Goal: Navigation & Orientation: Find specific page/section

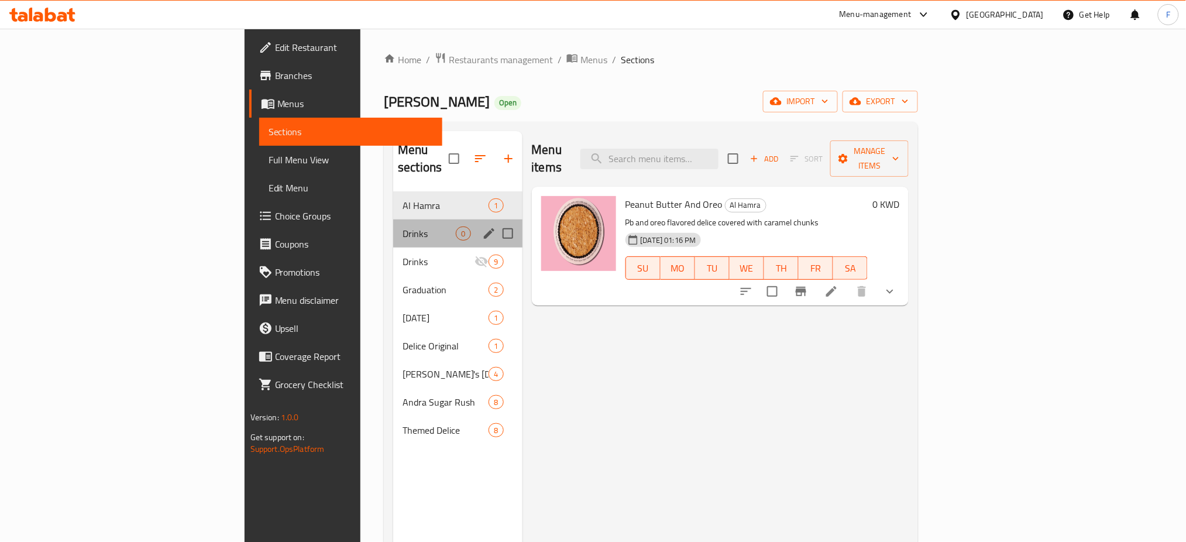
click at [393, 219] on div "Drinks 0" at bounding box center [457, 233] width 129 height 28
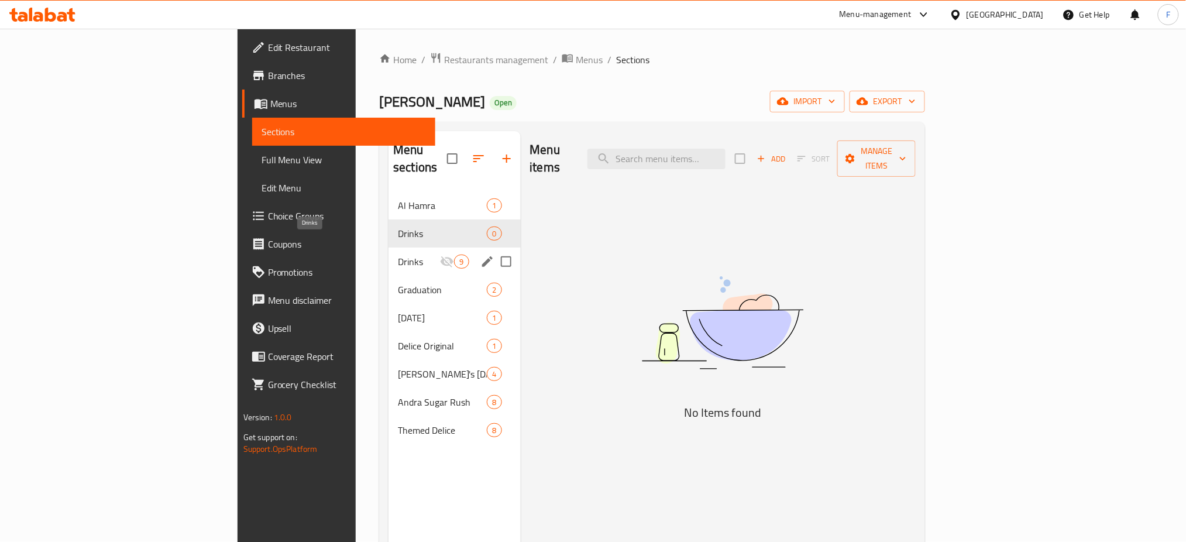
click at [398, 254] on span "Drinks" at bounding box center [419, 261] width 42 height 14
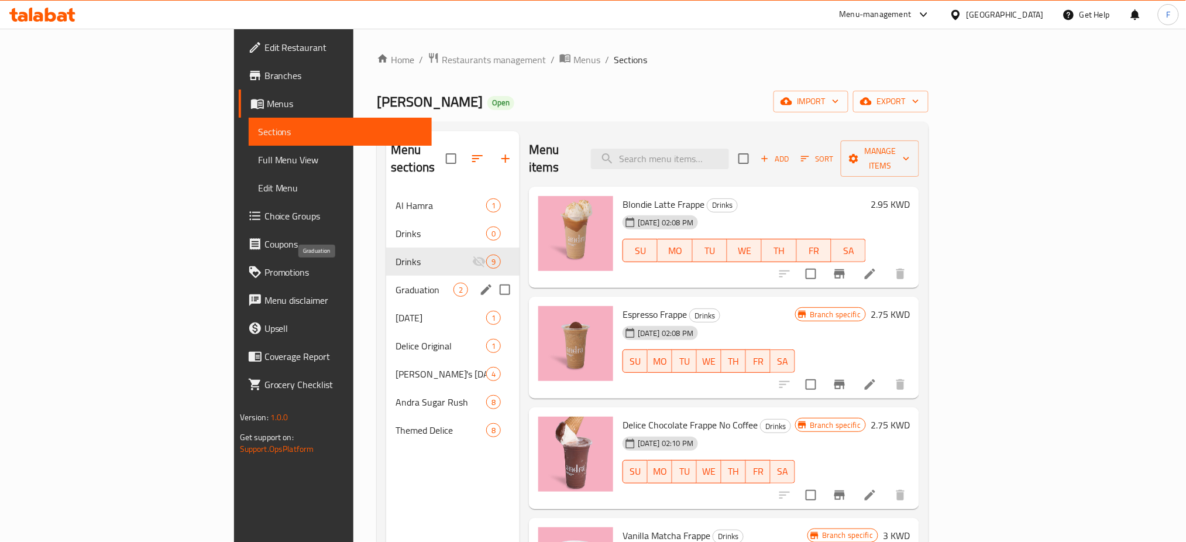
click at [395, 283] on span "Graduation" at bounding box center [424, 290] width 58 height 14
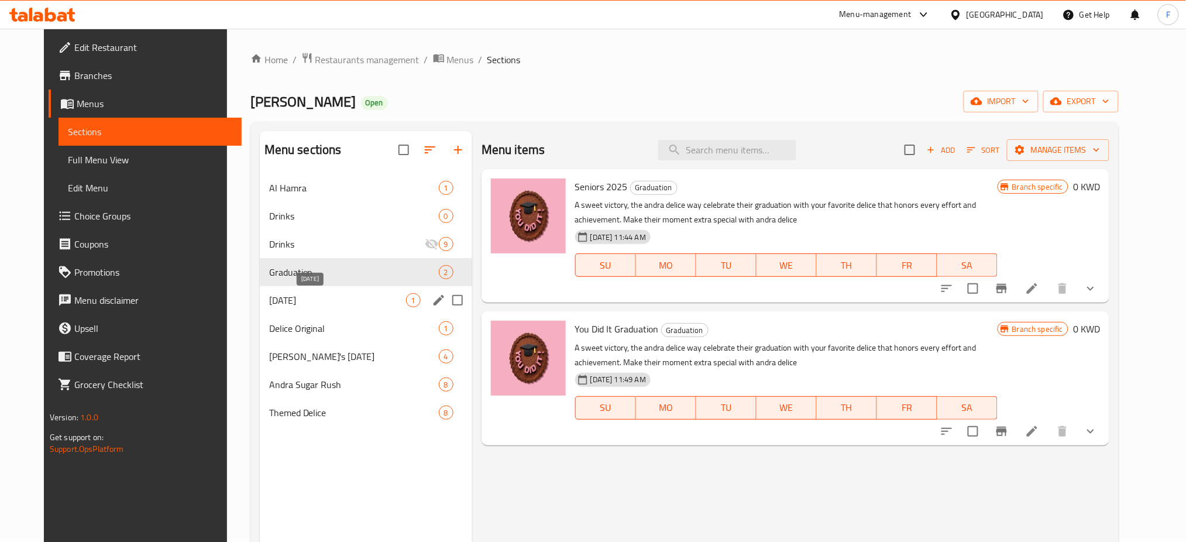
click at [316, 295] on span "[DATE]" at bounding box center [337, 300] width 137 height 14
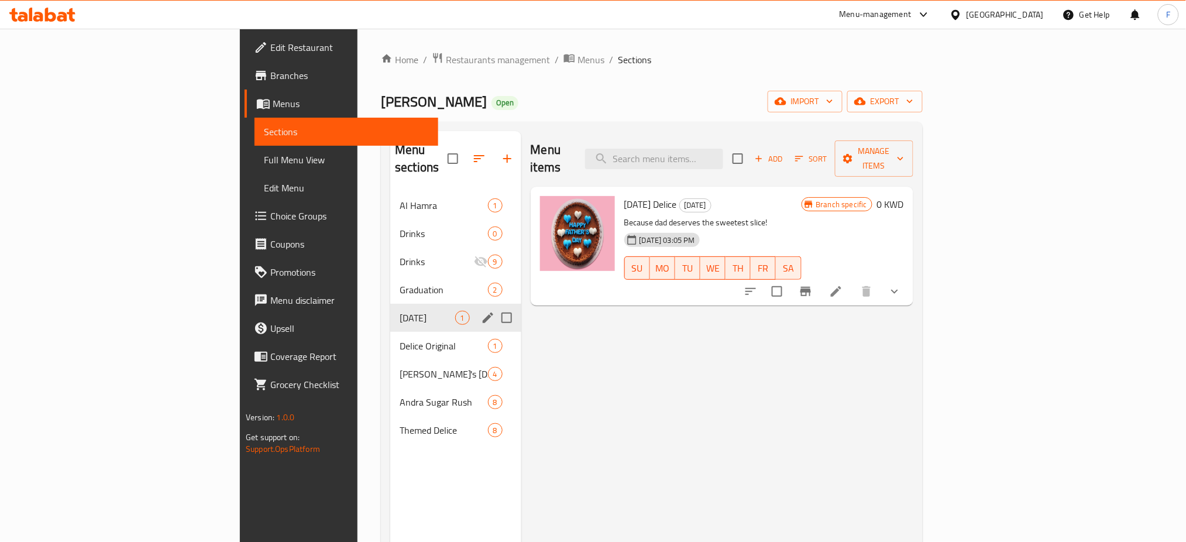
click at [390, 312] on div "[DATE] 1" at bounding box center [455, 318] width 130 height 28
click at [390, 332] on div "Delice Original 1" at bounding box center [455, 346] width 130 height 28
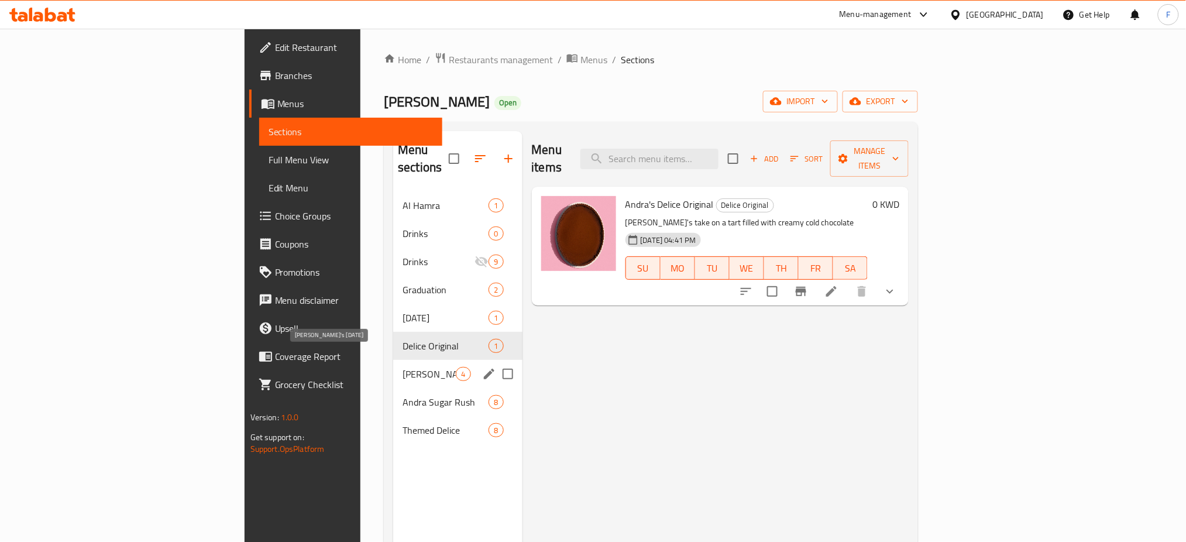
click at [402, 367] on span "[PERSON_NAME]'s [DATE]" at bounding box center [428, 374] width 53 height 14
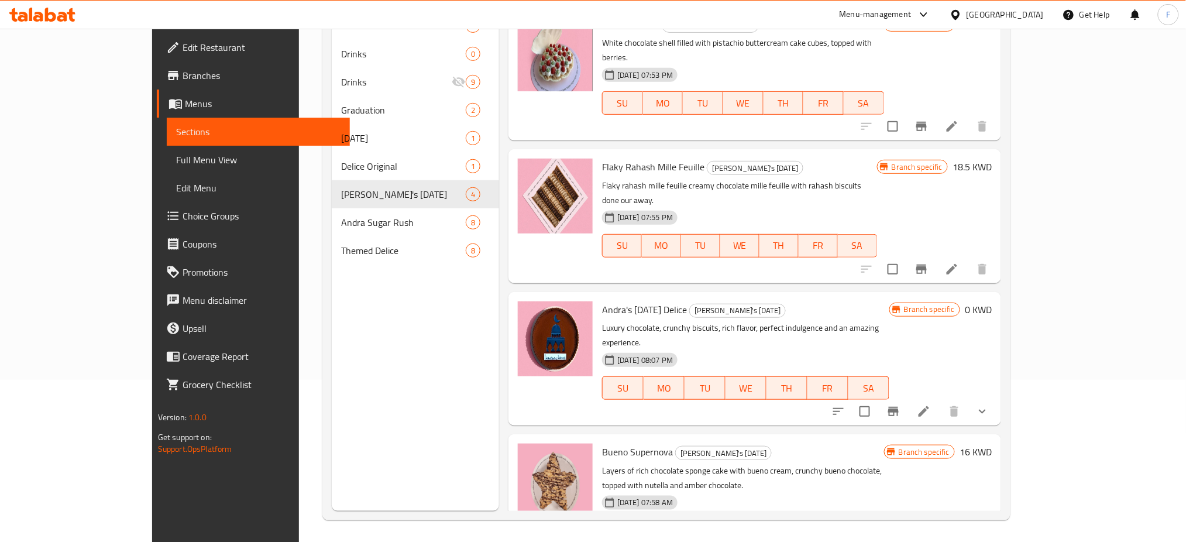
scroll to position [164, 0]
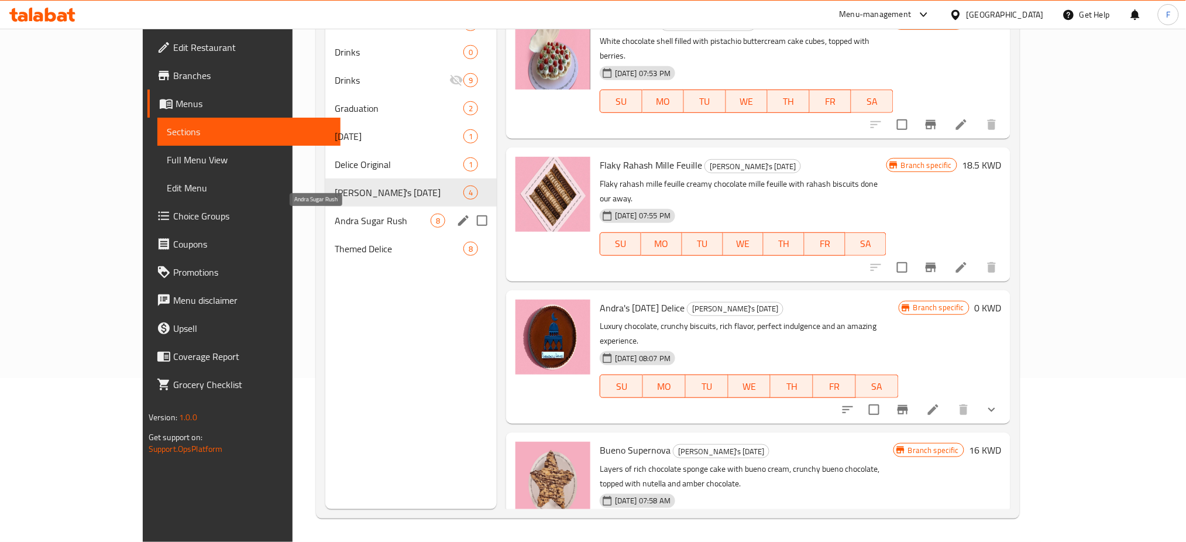
click at [335, 220] on span "Andra Sugar Rush" at bounding box center [383, 221] width 96 height 14
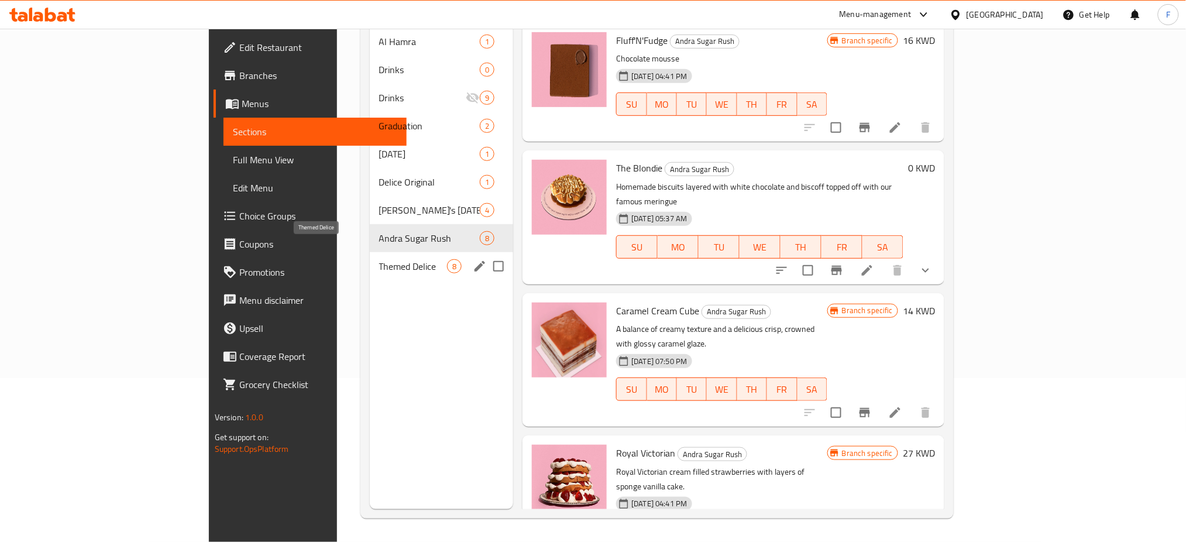
click at [379, 259] on span "Themed Delice" at bounding box center [413, 266] width 68 height 14
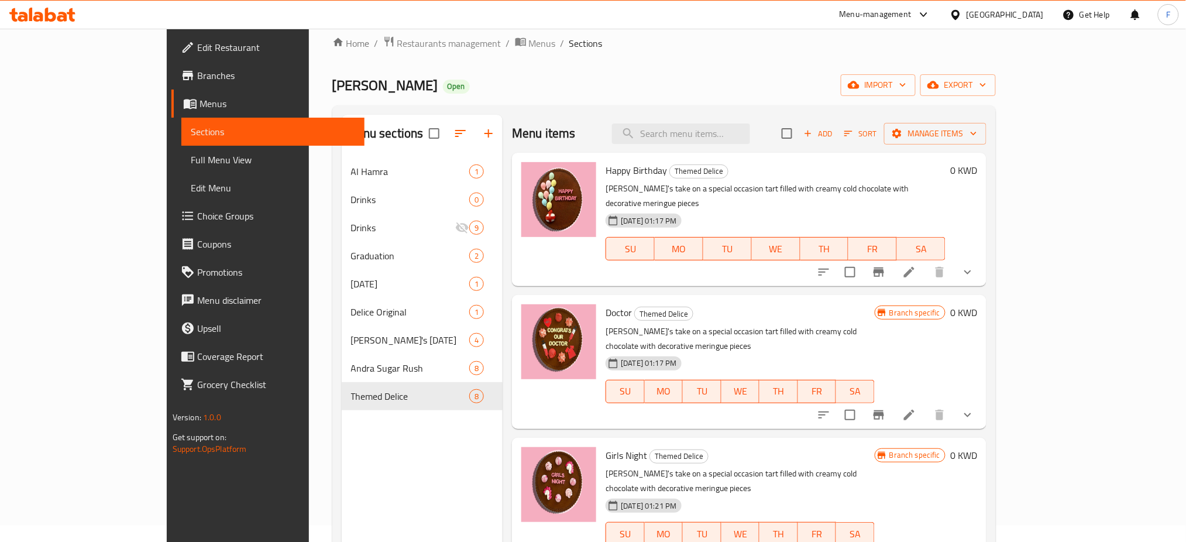
scroll to position [12, 0]
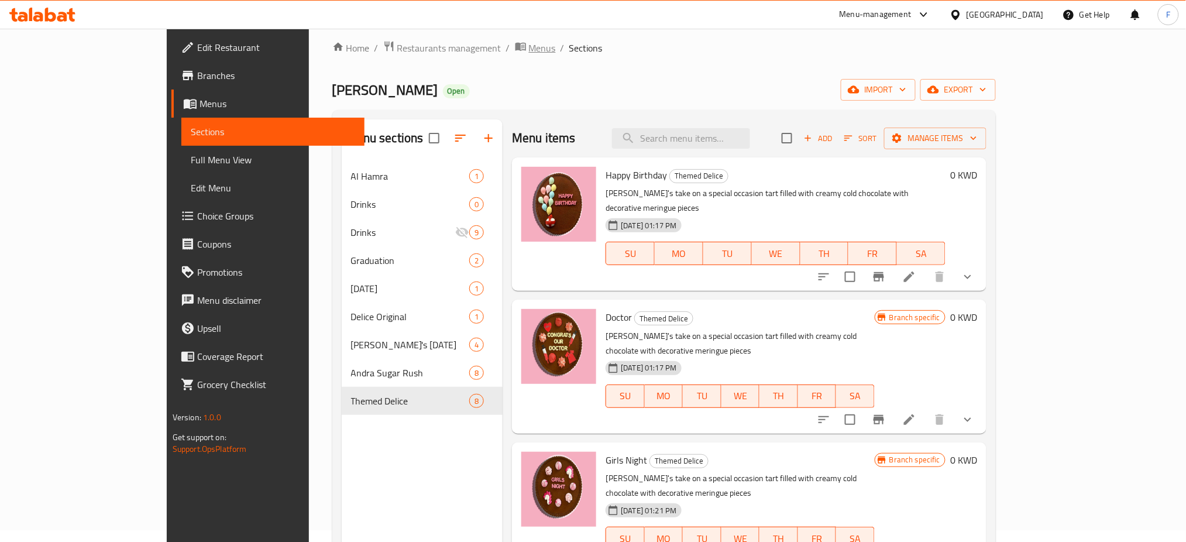
click at [529, 44] on span "Menus" at bounding box center [542, 48] width 27 height 14
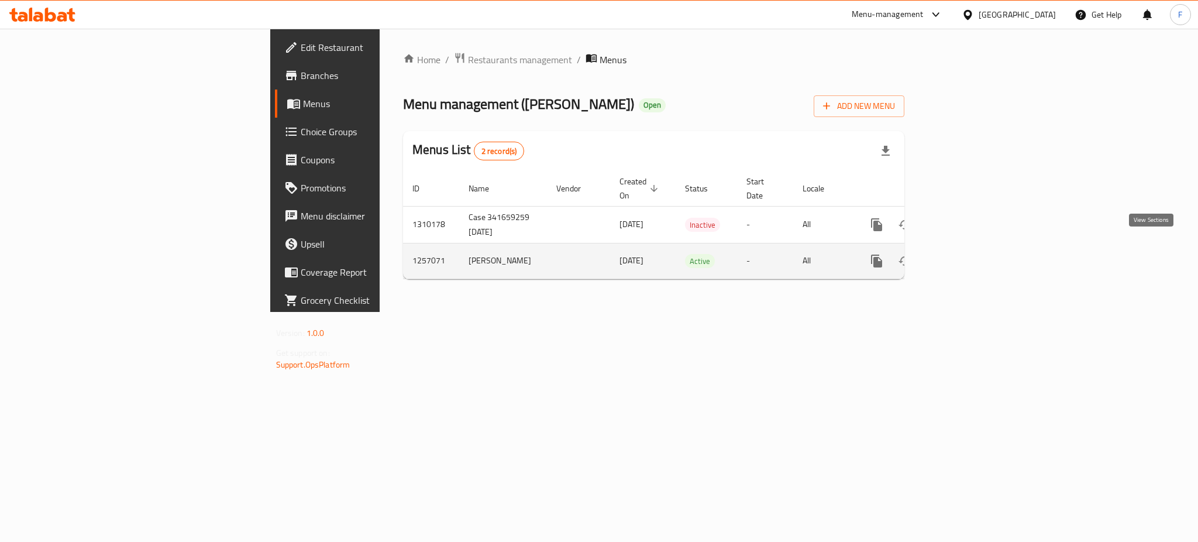
click at [968, 254] on icon "enhanced table" at bounding box center [961, 261] width 14 height 14
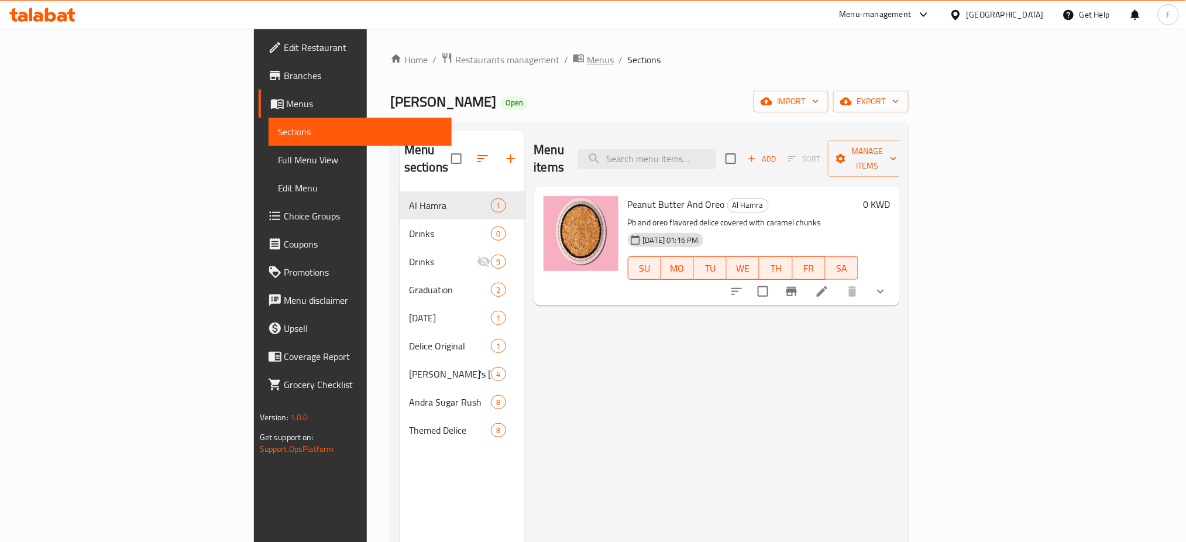
click at [587, 55] on span "Menus" at bounding box center [600, 60] width 27 height 14
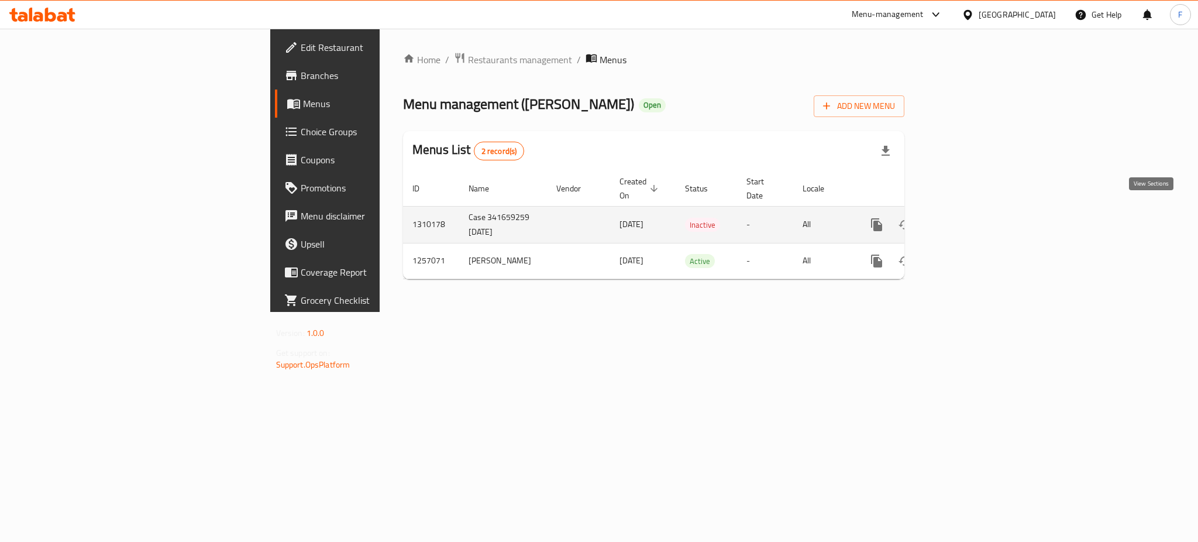
click at [975, 211] on link "enhanced table" at bounding box center [961, 225] width 28 height 28
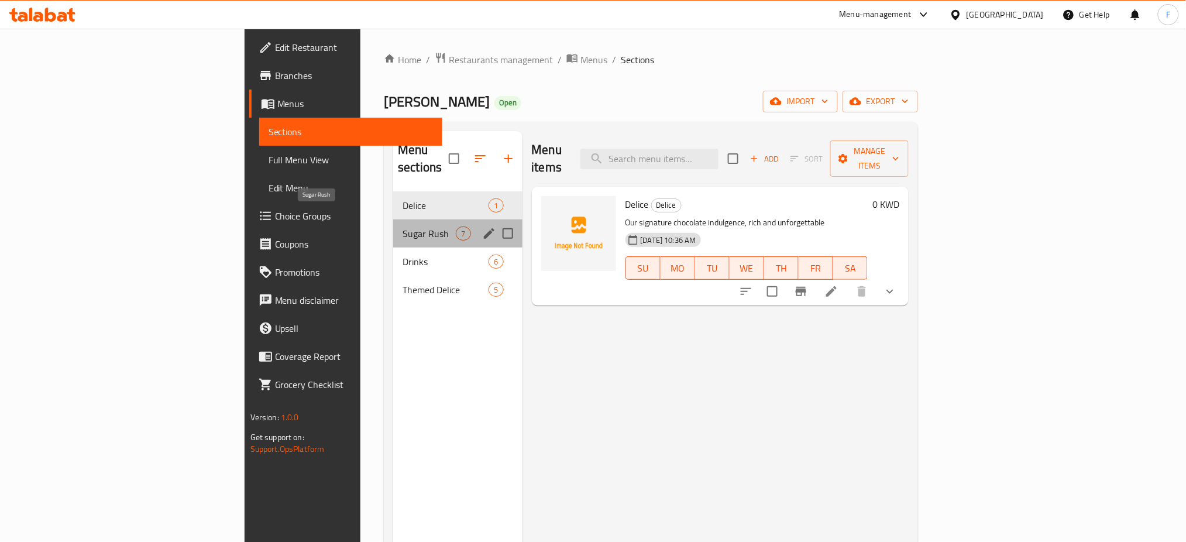
click at [402, 226] on span "Sugar Rush" at bounding box center [428, 233] width 53 height 14
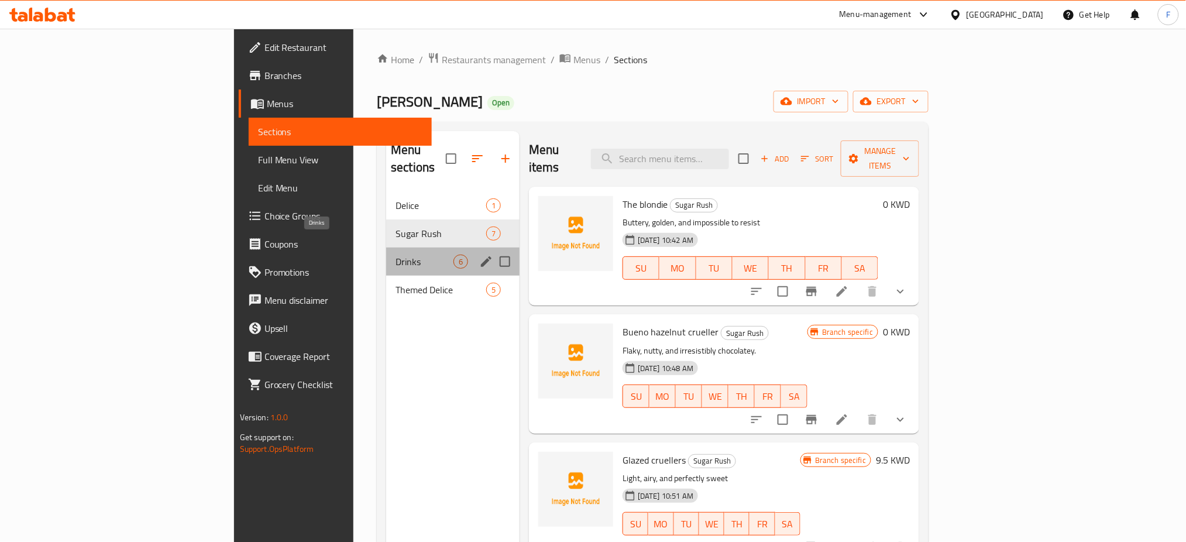
click at [395, 254] on span "Drinks" at bounding box center [424, 261] width 58 height 14
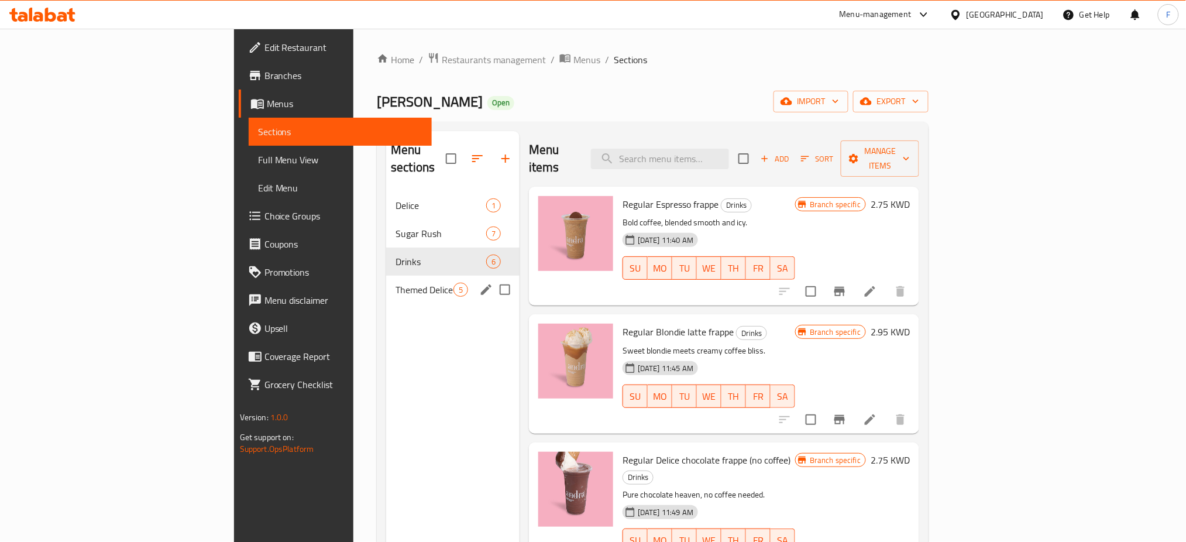
click at [386, 276] on div "Themed Delice 5" at bounding box center [452, 290] width 133 height 28
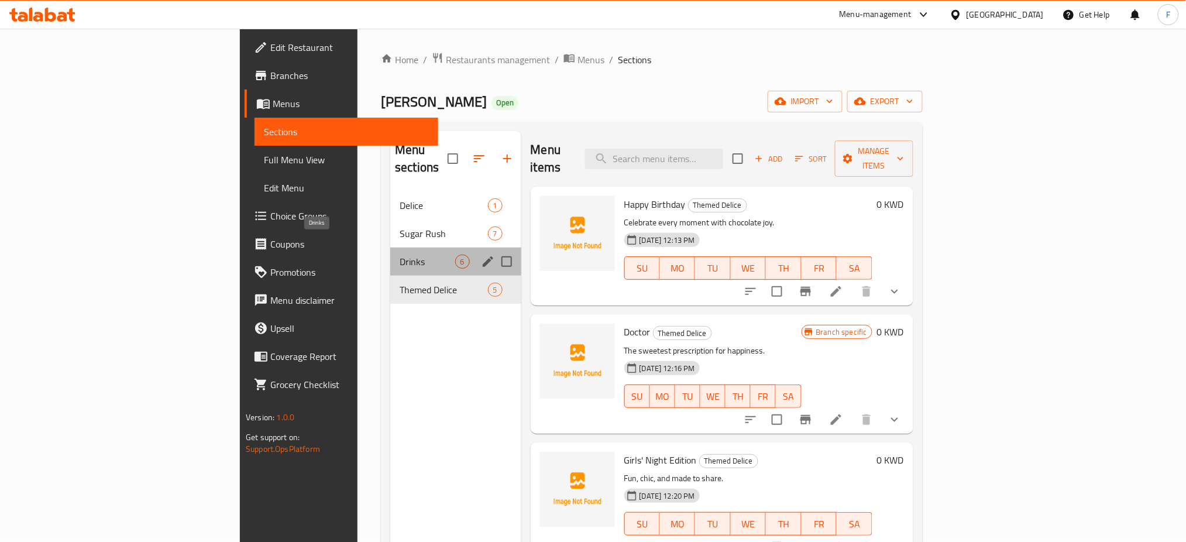
click at [400, 254] on span "Drinks" at bounding box center [427, 261] width 55 height 14
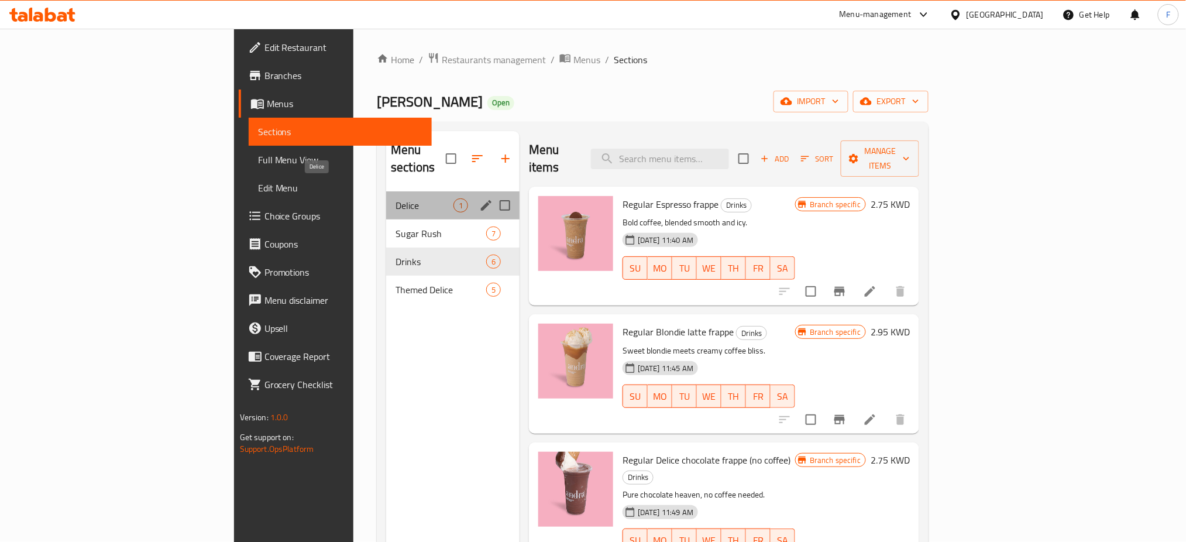
click at [395, 198] on span "Delice" at bounding box center [424, 205] width 58 height 14
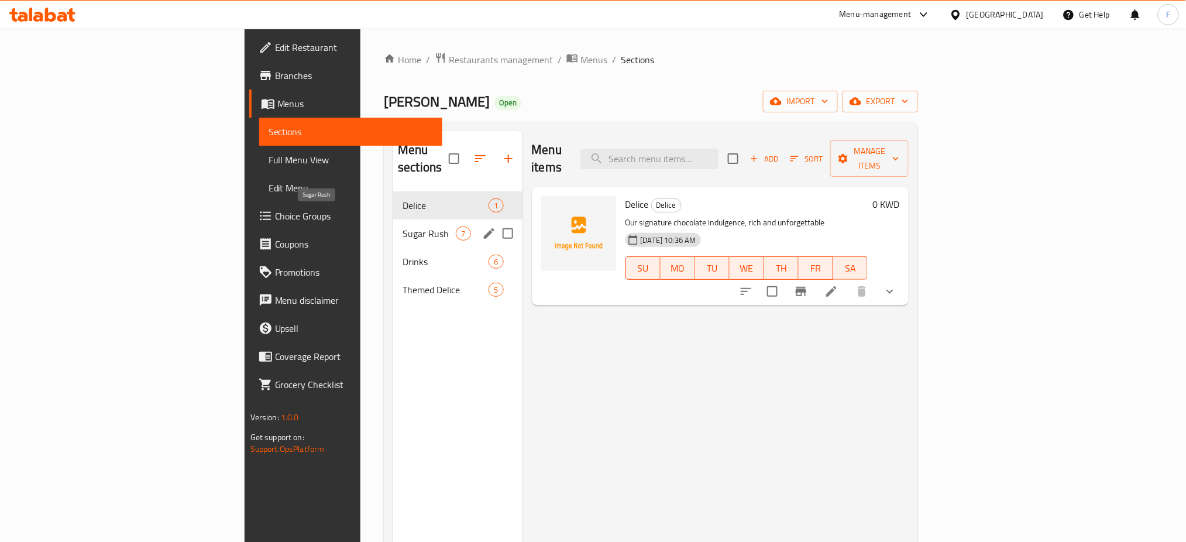
click at [402, 226] on span "Sugar Rush" at bounding box center [428, 233] width 53 height 14
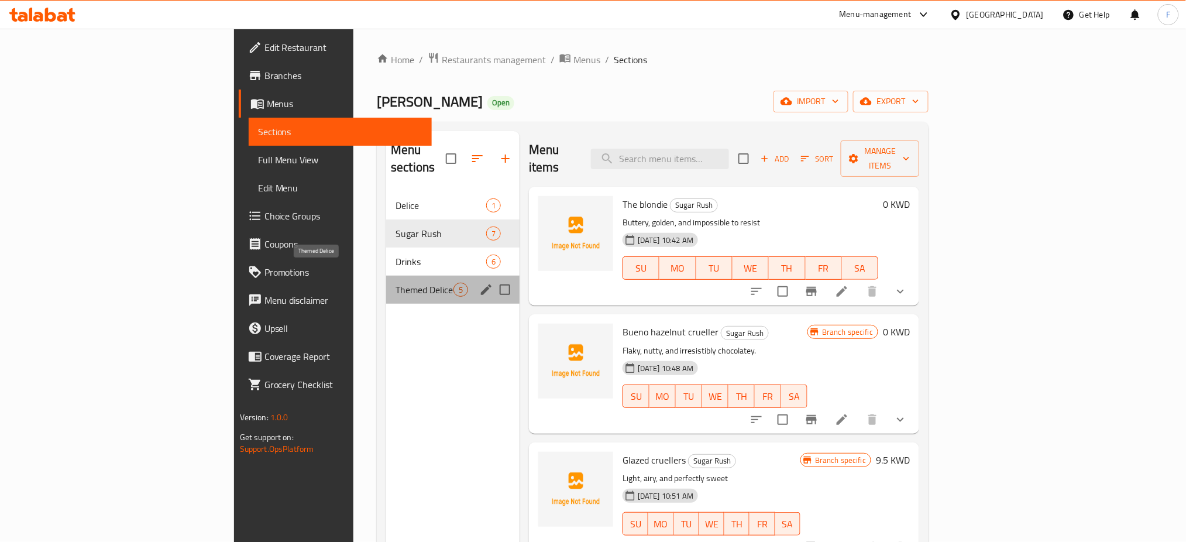
click at [395, 283] on span "Themed Delice" at bounding box center [424, 290] width 58 height 14
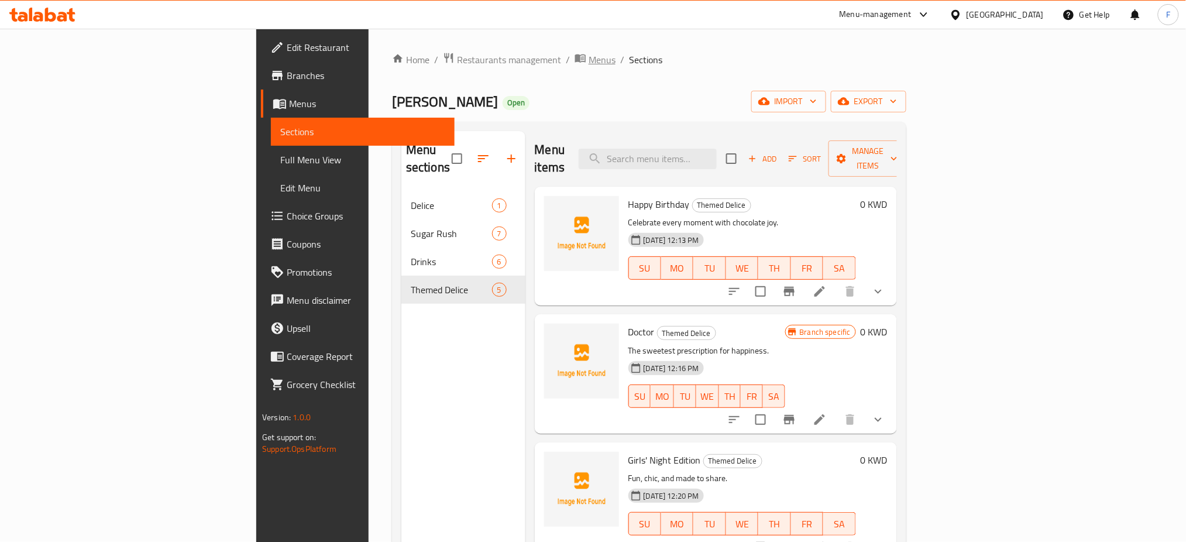
click at [588, 57] on span "Menus" at bounding box center [601, 60] width 27 height 14
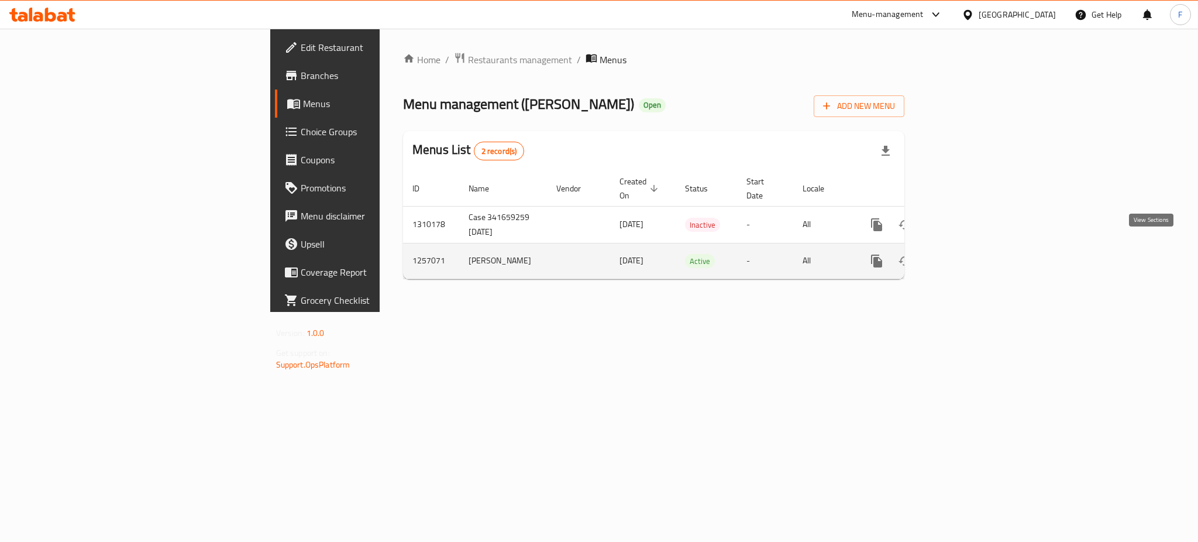
click at [975, 252] on link "enhanced table" at bounding box center [961, 261] width 28 height 28
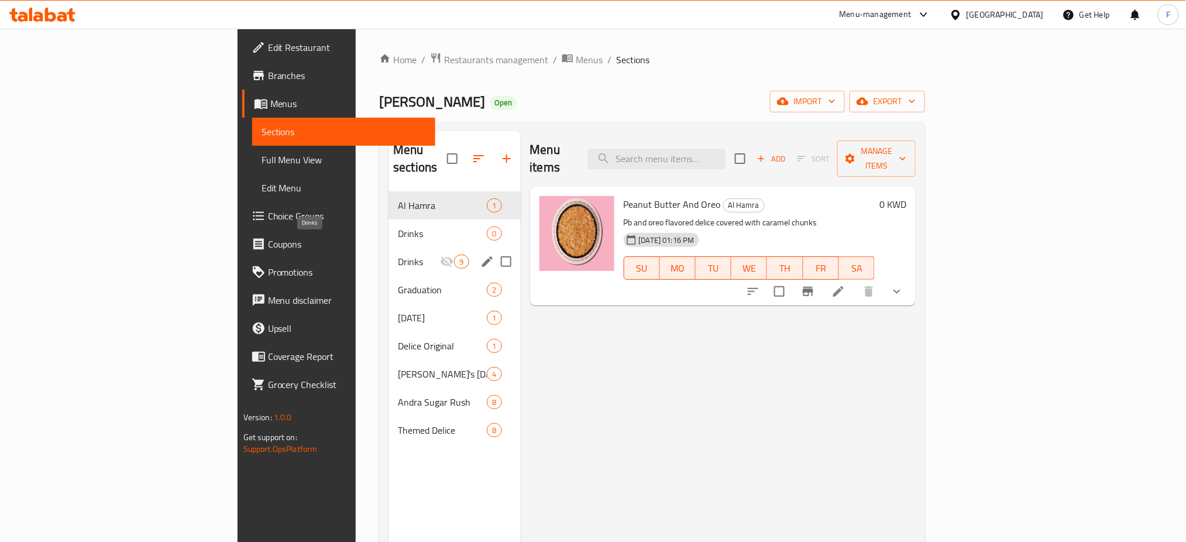
click at [398, 254] on span "Drinks" at bounding box center [419, 261] width 42 height 14
